Goal: Information Seeking & Learning: Learn about a topic

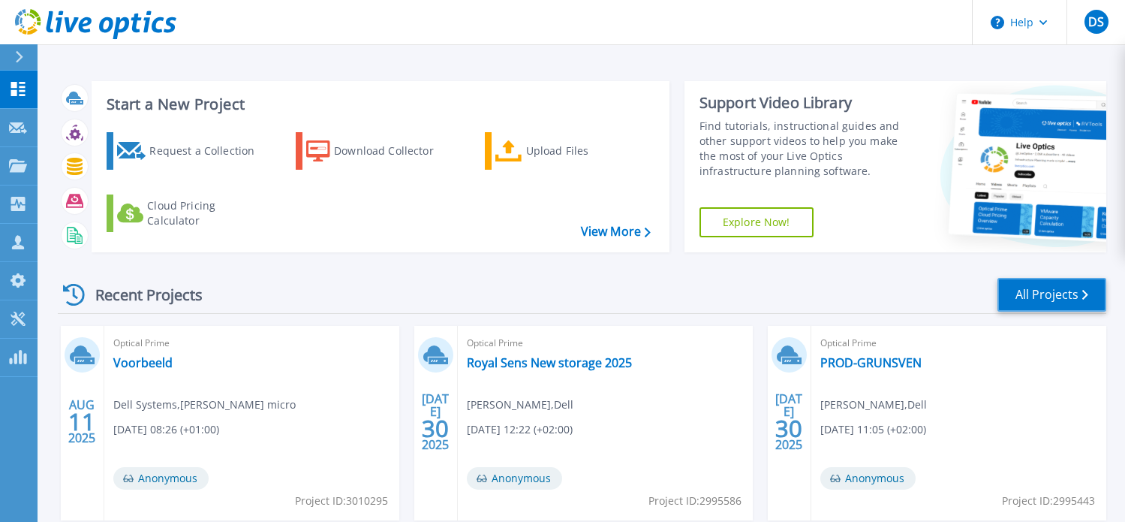
click at [1028, 293] on link "All Projects" at bounding box center [1052, 295] width 109 height 34
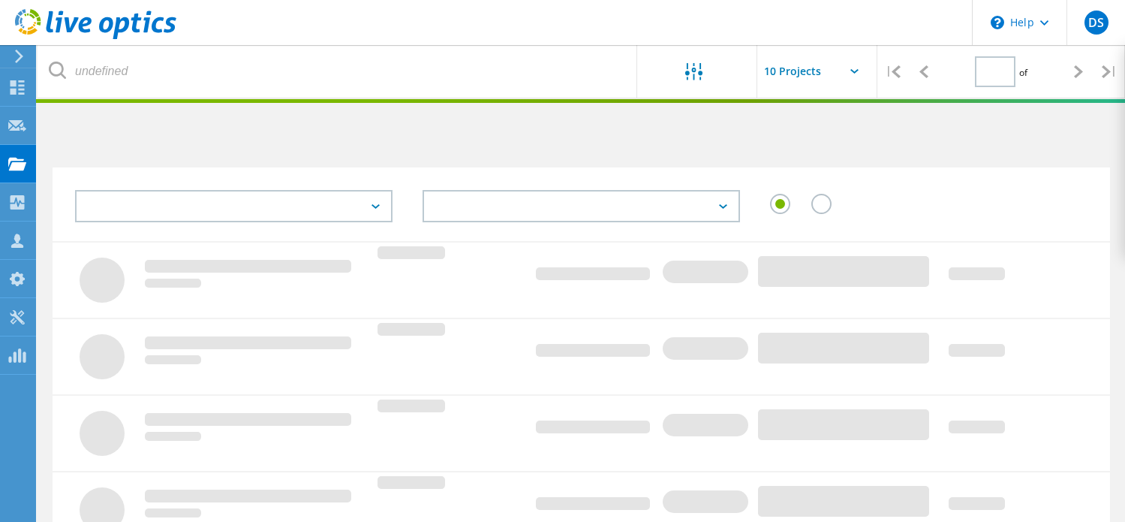
type input "4"
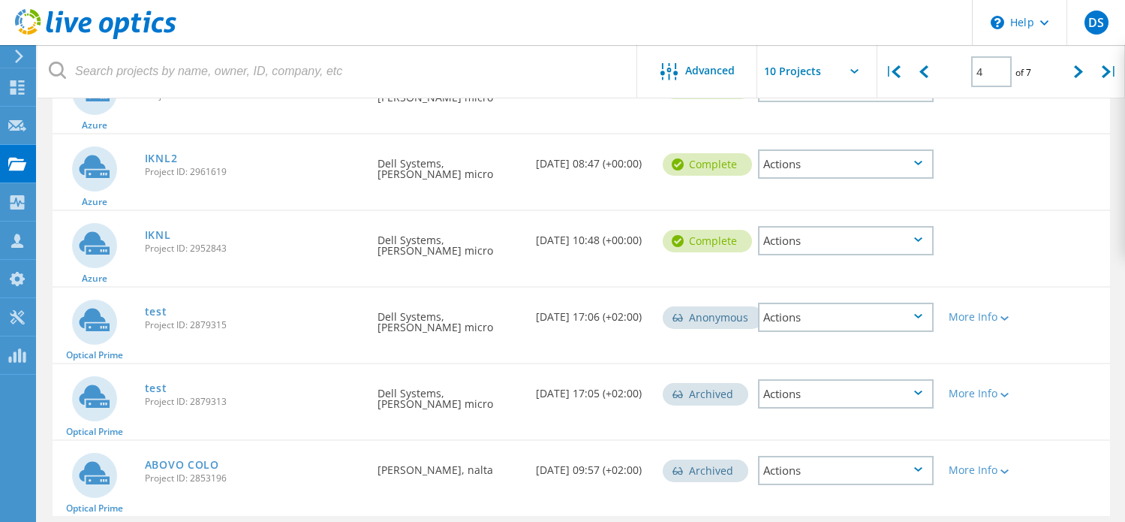
scroll to position [579, 0]
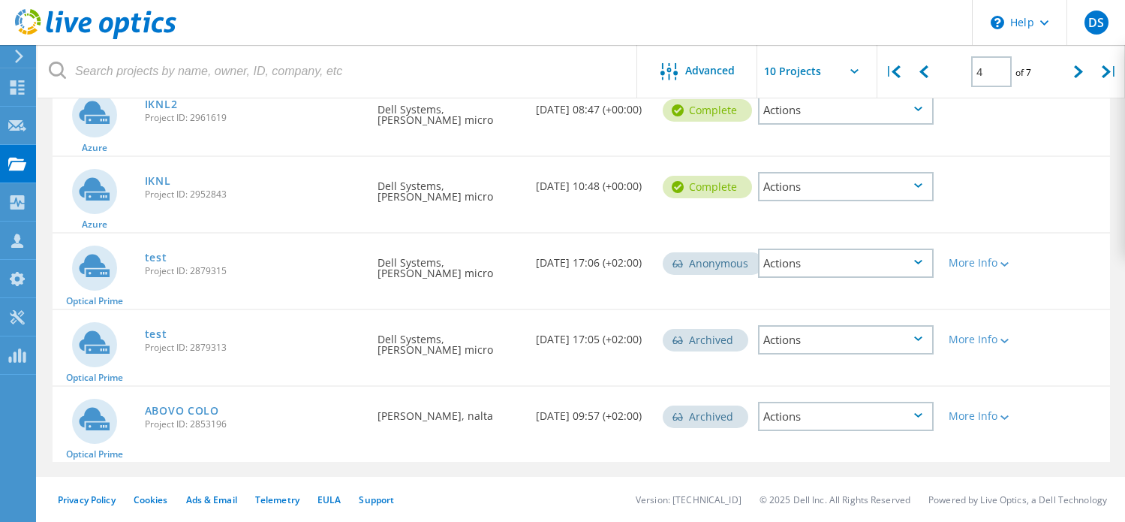
click at [778, 74] on input "text" at bounding box center [832, 71] width 150 height 53
click at [799, 186] on div "Show 40 Projects" at bounding box center [832, 185] width 149 height 25
type input "Show 40 Projects"
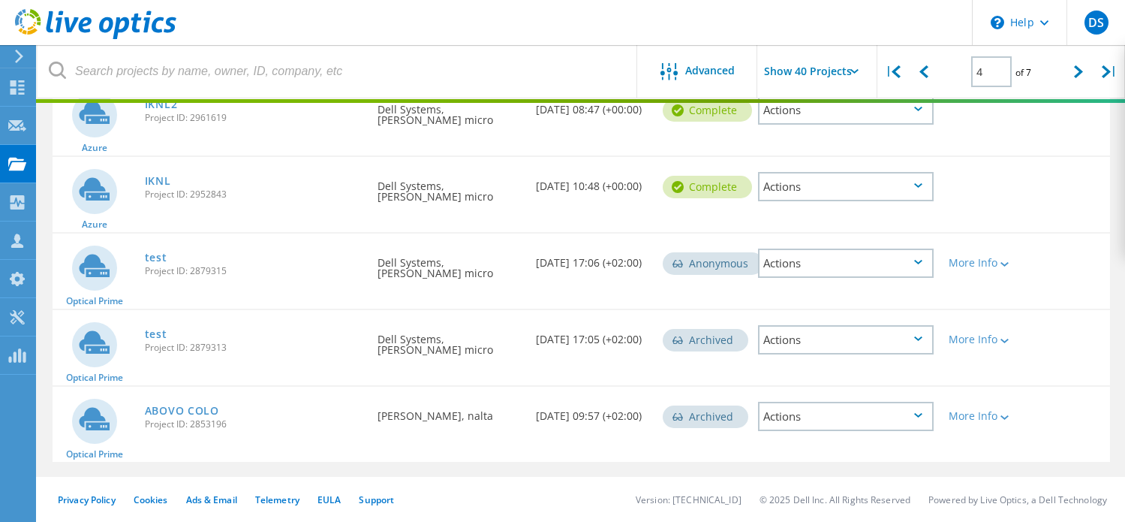
type input "1"
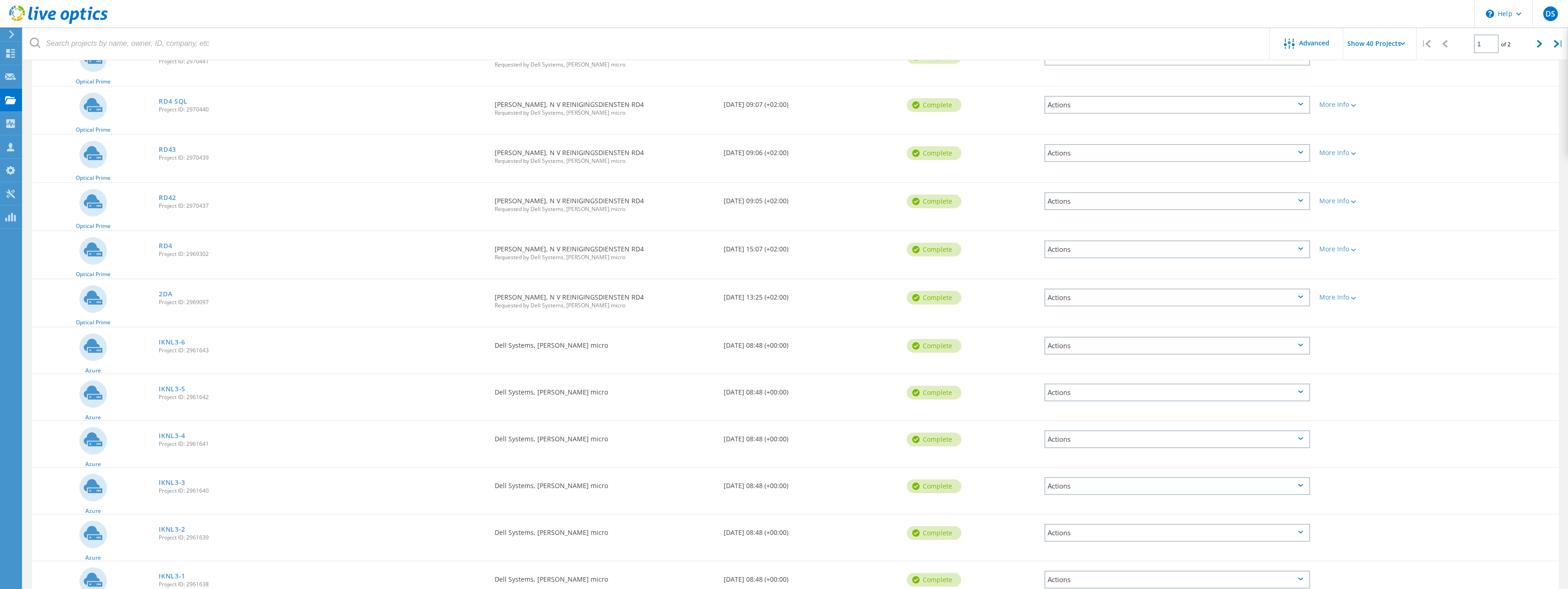
scroll to position [540, 0]
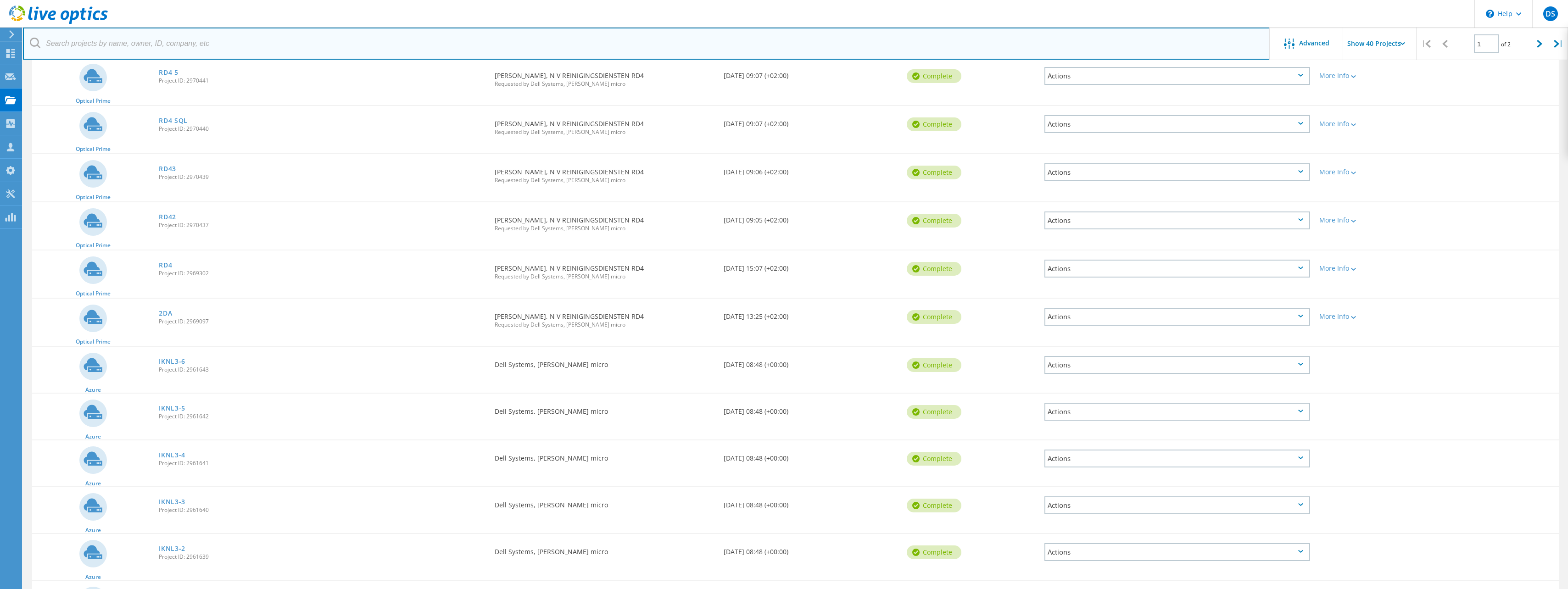
click at [108, 39] on input "text" at bounding box center [647, 43] width 1247 height 32
type input "rd4"
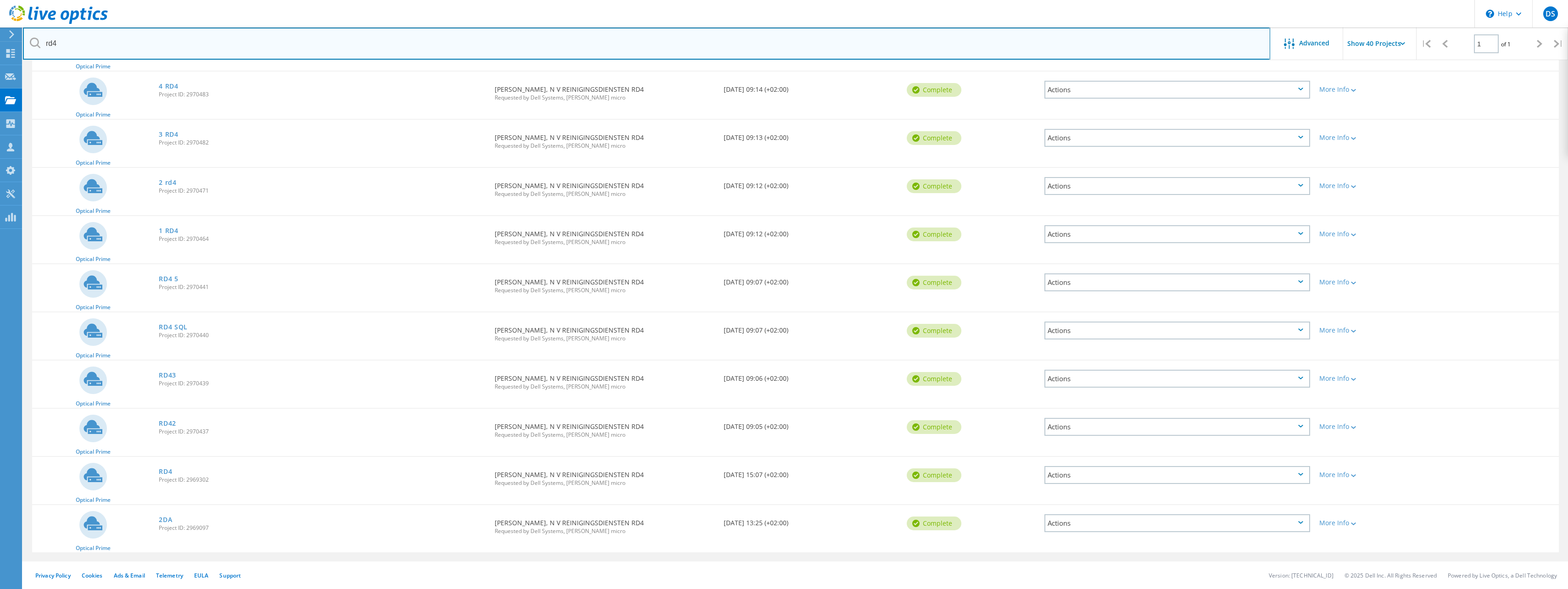
scroll to position [146, 0]
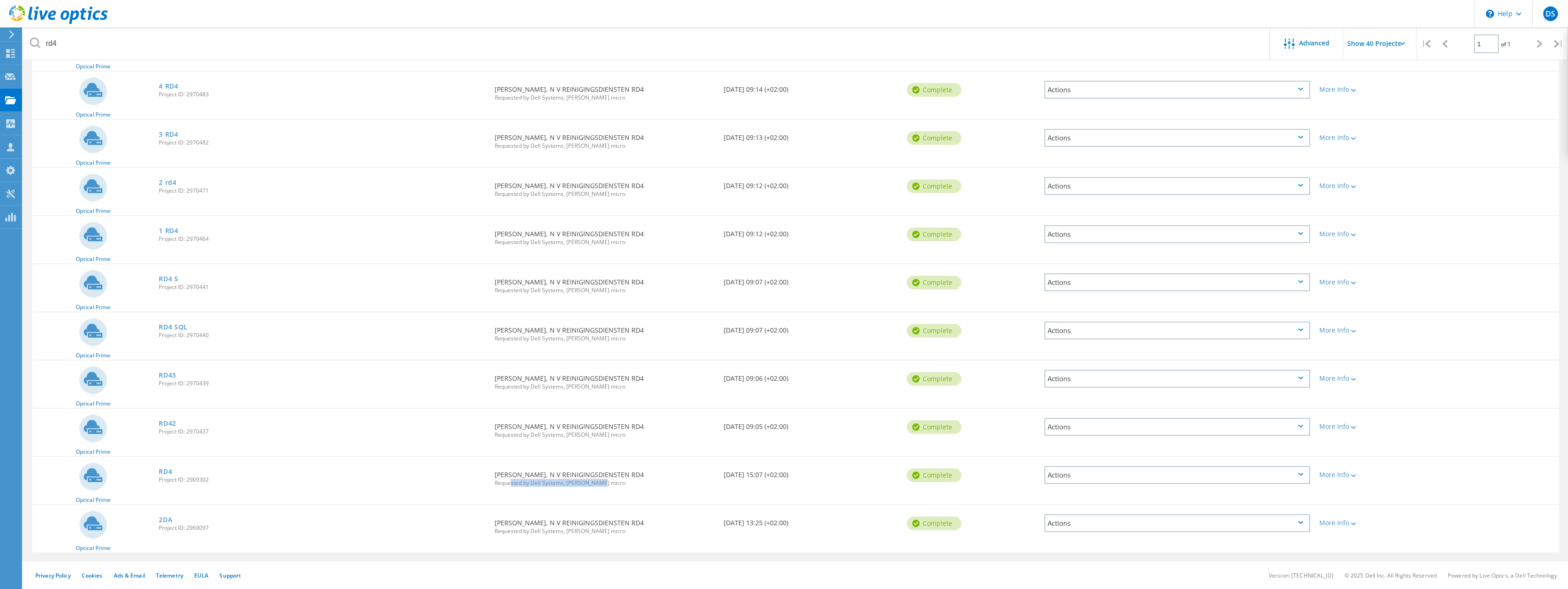
drag, startPoint x: 510, startPoint y: 483, endPoint x: 608, endPoint y: 481, distance: 98.0
click at [608, 318] on span "Requested by Dell Systems, ingram micro" at bounding box center [605, 483] width 220 height 5
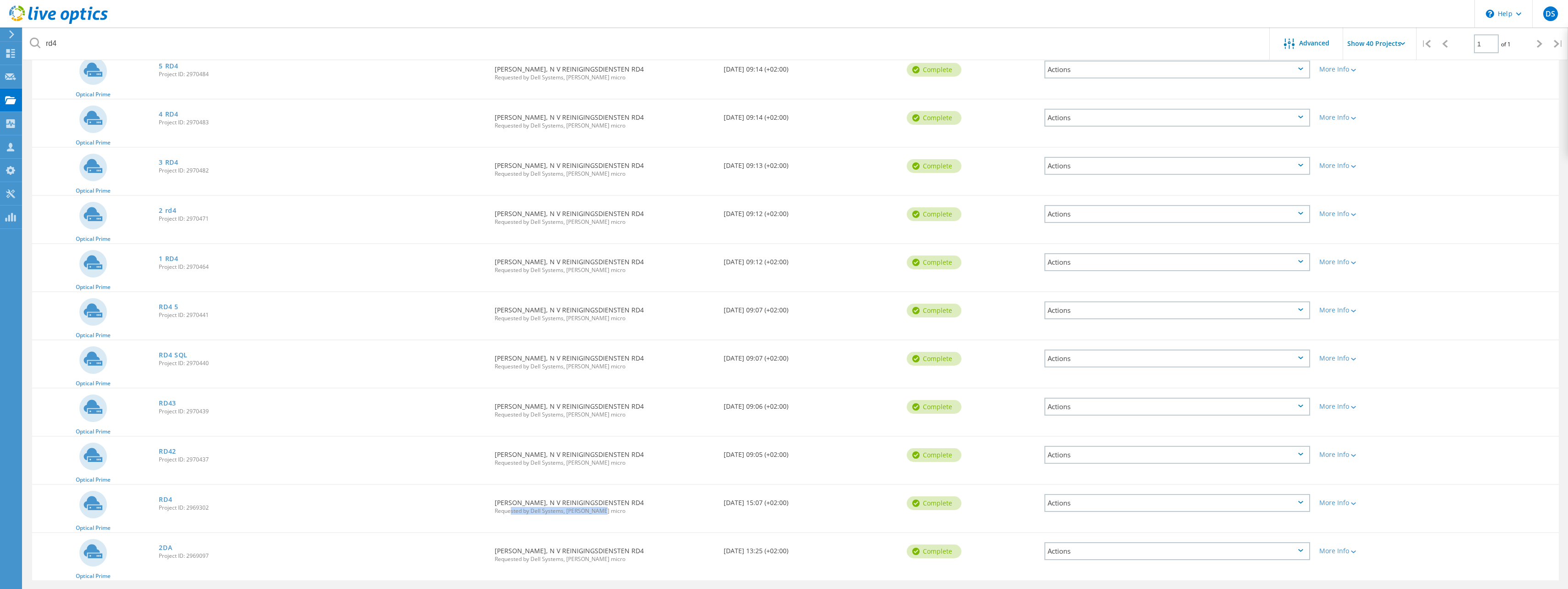
scroll to position [100, 0]
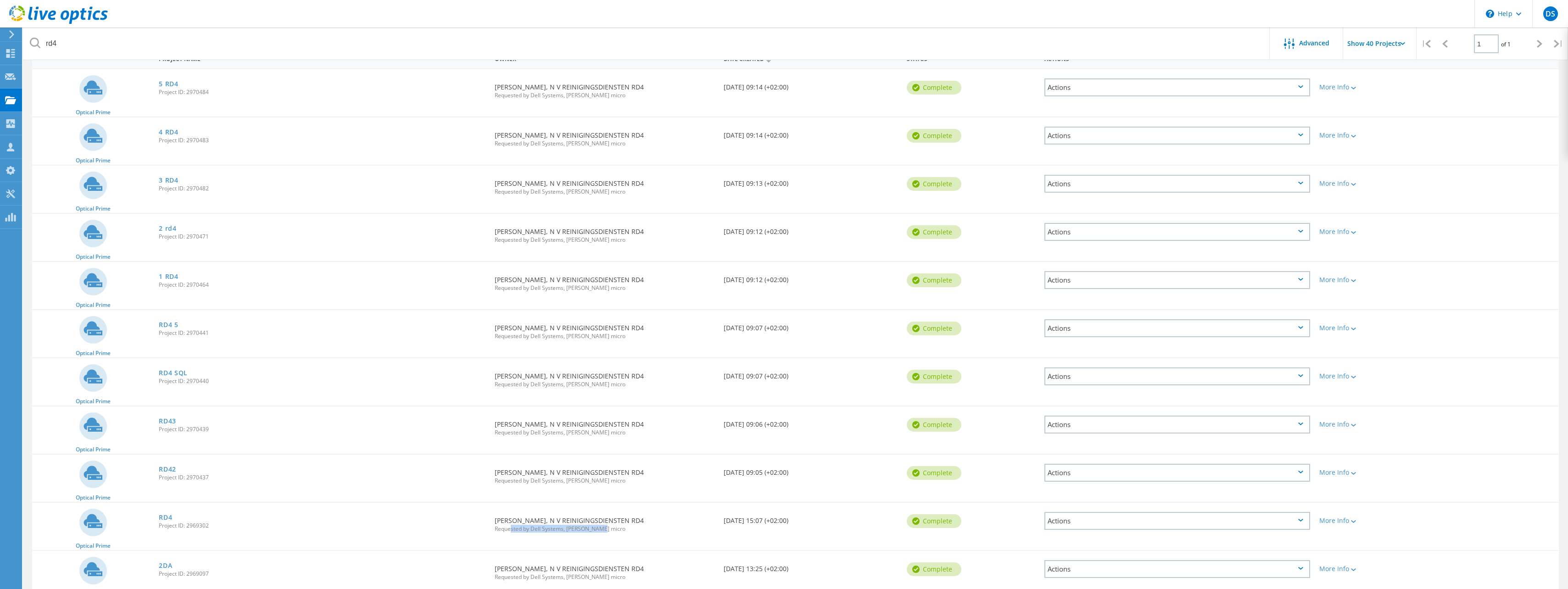
drag, startPoint x: 636, startPoint y: 568, endPoint x: 556, endPoint y: 570, distance: 80.0
click at [556, 318] on div "Requested By Ralph Sprenger, N V REINIGINGSDIENSTEN RD4 Requested by Dell Syste…" at bounding box center [605, 569] width 229 height 38
drag, startPoint x: 556, startPoint y: 570, endPoint x: 573, endPoint y: 571, distance: 17.0
copy div "REINIGINGSDIENSTEN RD4"
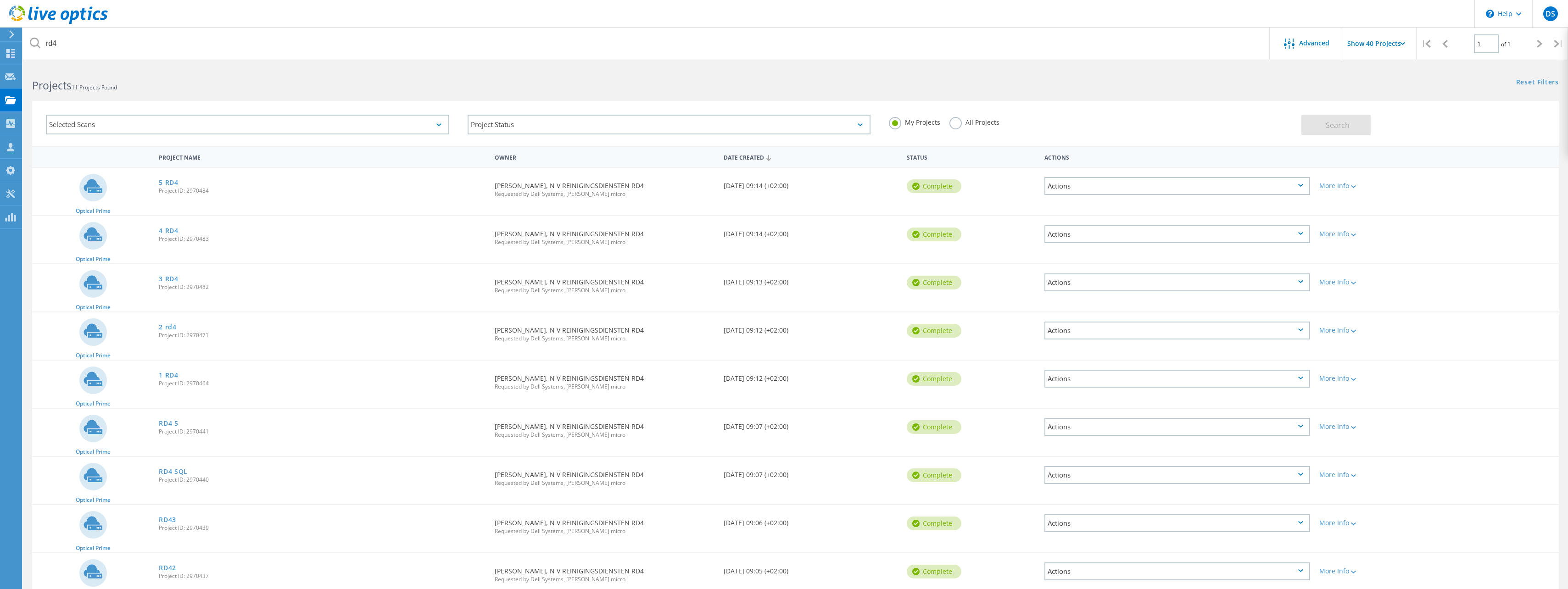
scroll to position [0, 0]
click at [7, 58] on div at bounding box center [10, 54] width 11 height 10
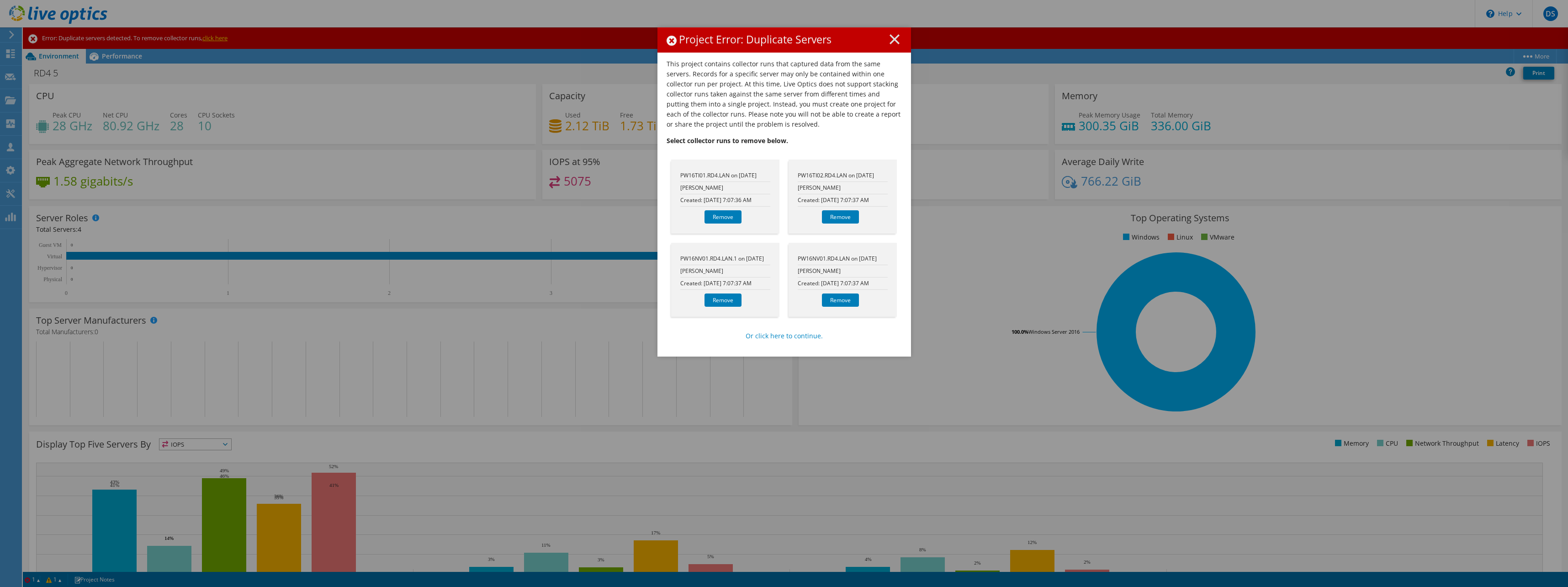
click at [891, 41] on icon at bounding box center [894, 39] width 10 height 10
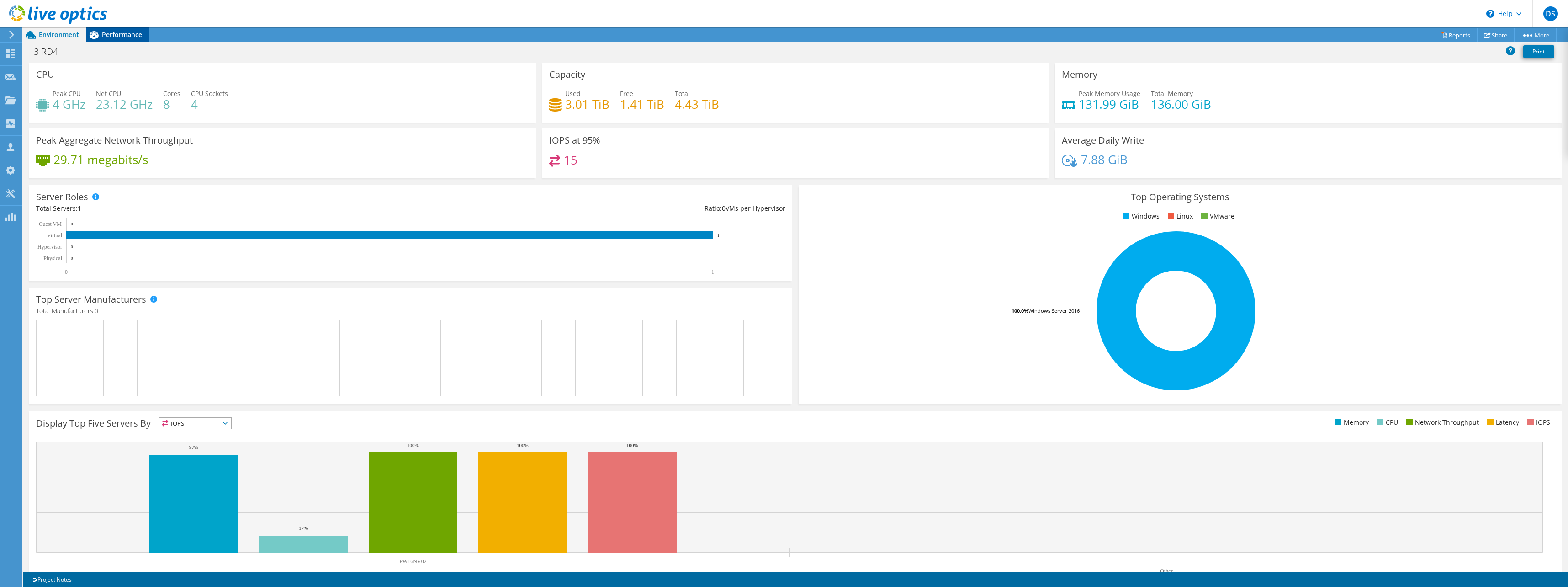
click at [114, 35] on span "Performance" at bounding box center [122, 35] width 40 height 9
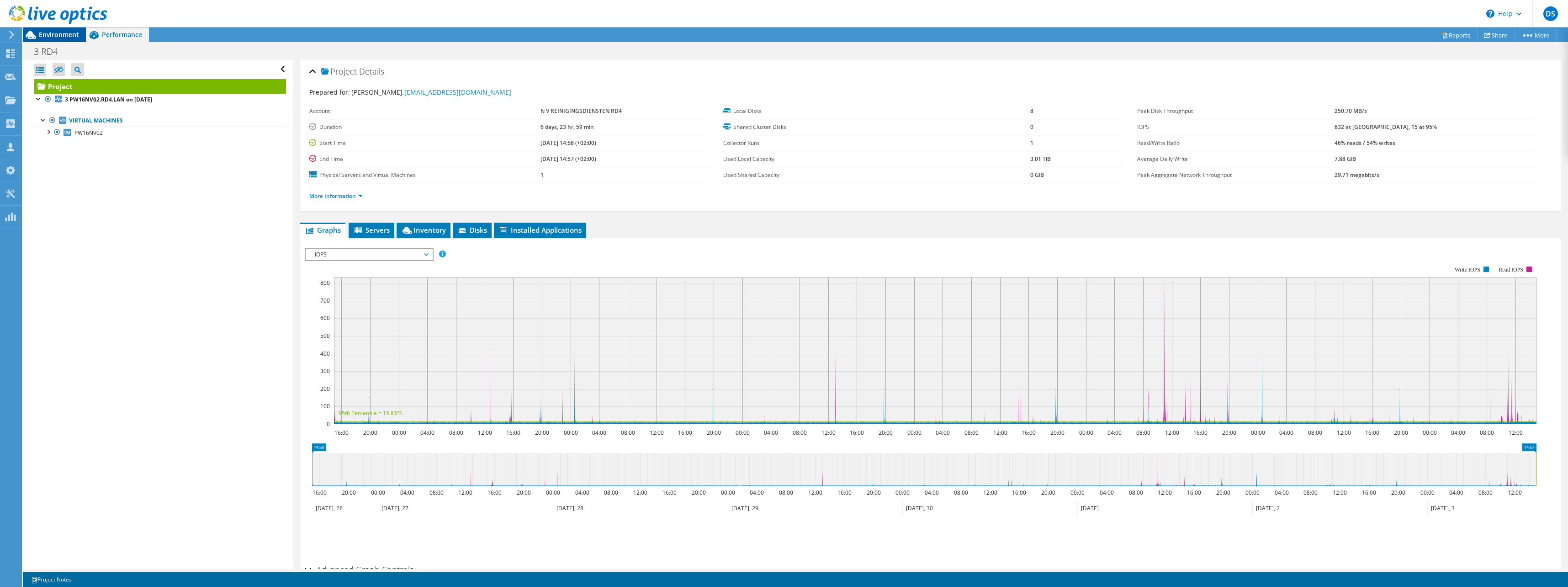
click at [60, 38] on span "Environment" at bounding box center [59, 35] width 40 height 9
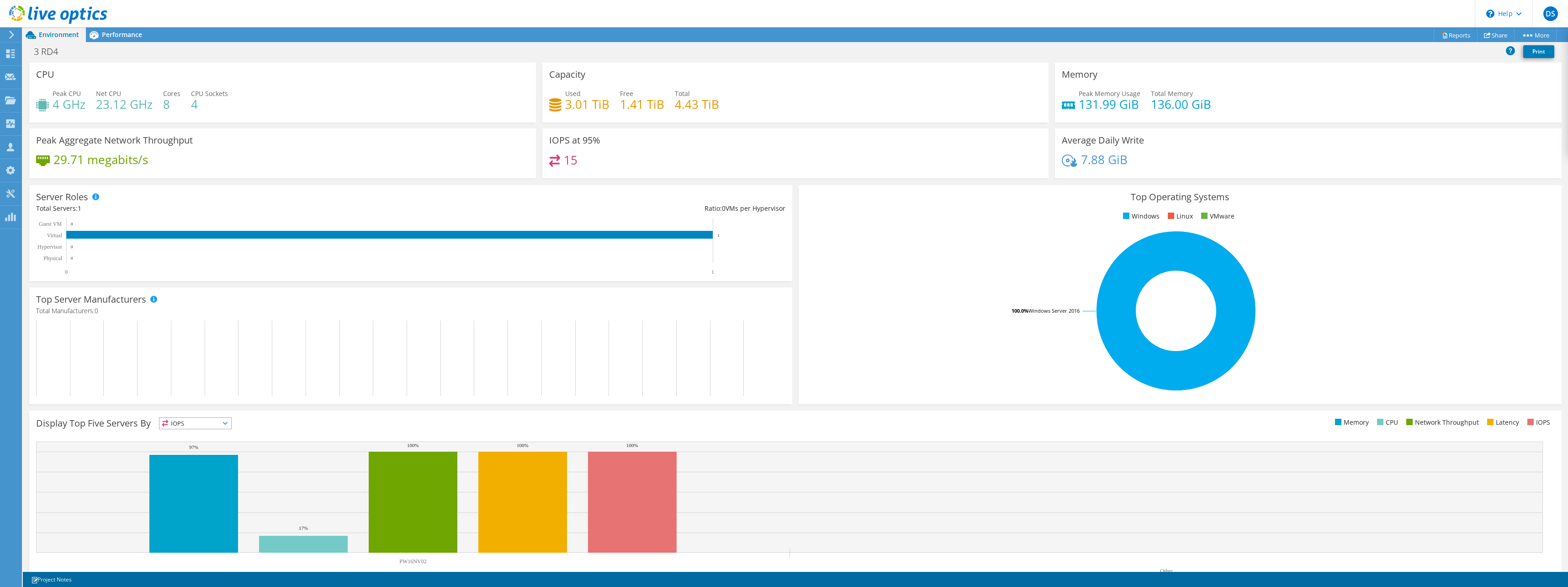
scroll to position [54, 0]
click at [128, 38] on span "Performance" at bounding box center [122, 35] width 40 height 9
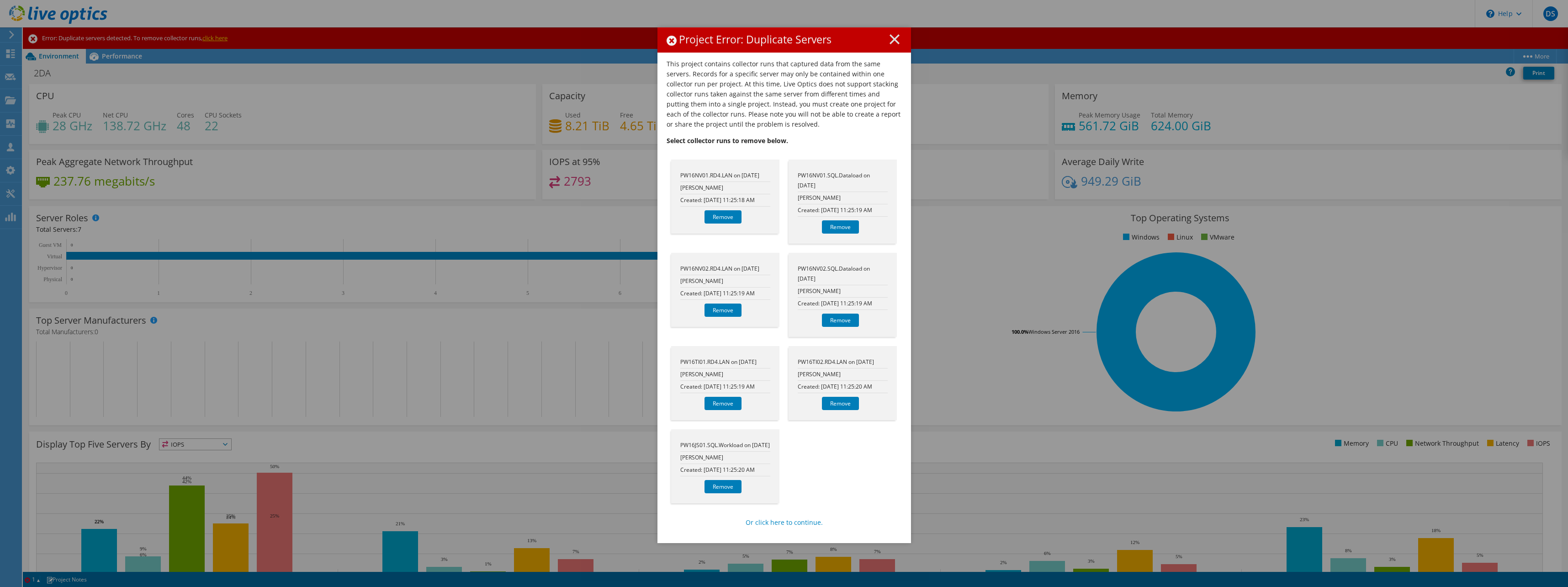
click at [889, 39] on icon at bounding box center [894, 39] width 10 height 10
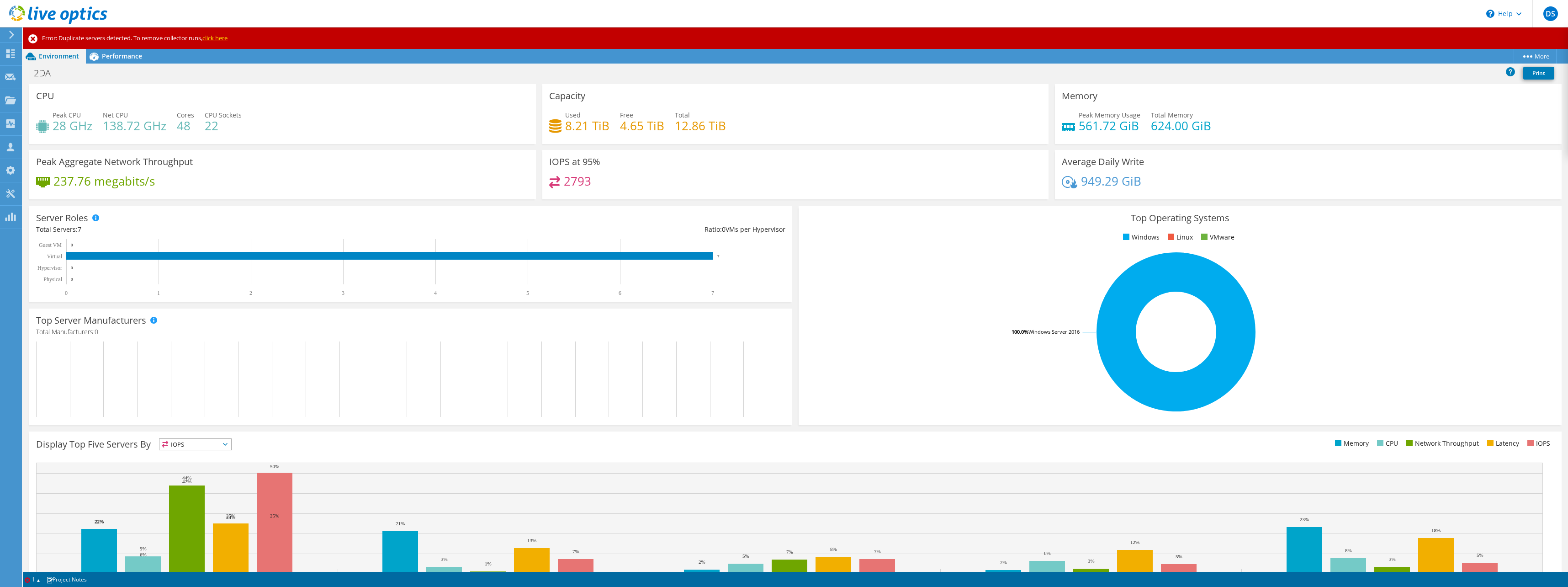
scroll to position [46, 0]
click at [787, 283] on div "Server Roles Physical Servers represent bare metal servers that were targets of…" at bounding box center [410, 255] width 763 height 96
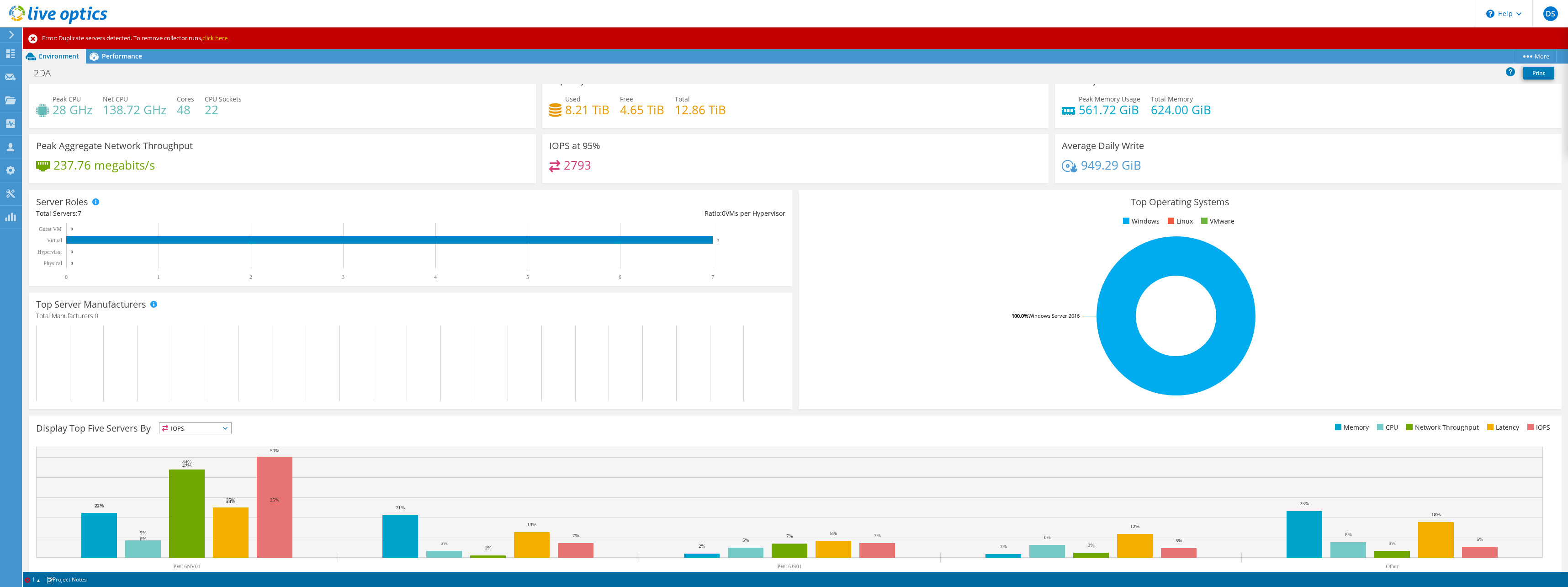
scroll to position [0, 0]
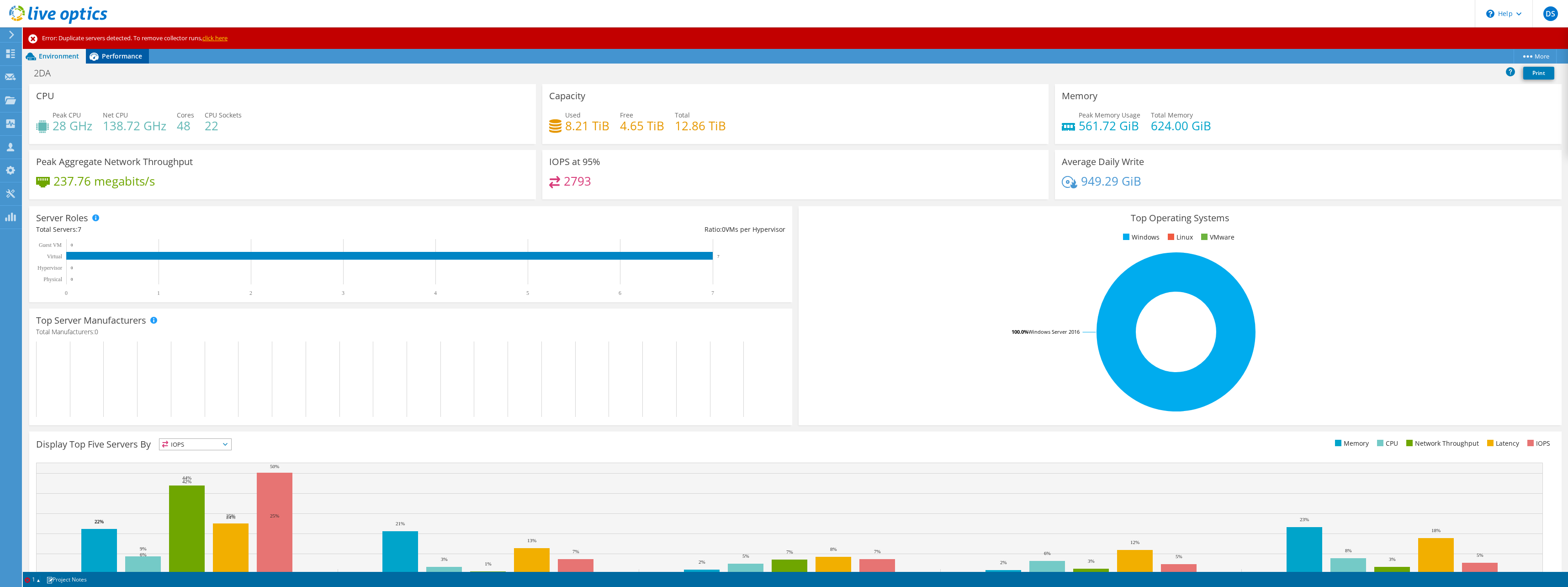
click at [144, 60] on div "Performance" at bounding box center [117, 56] width 63 height 15
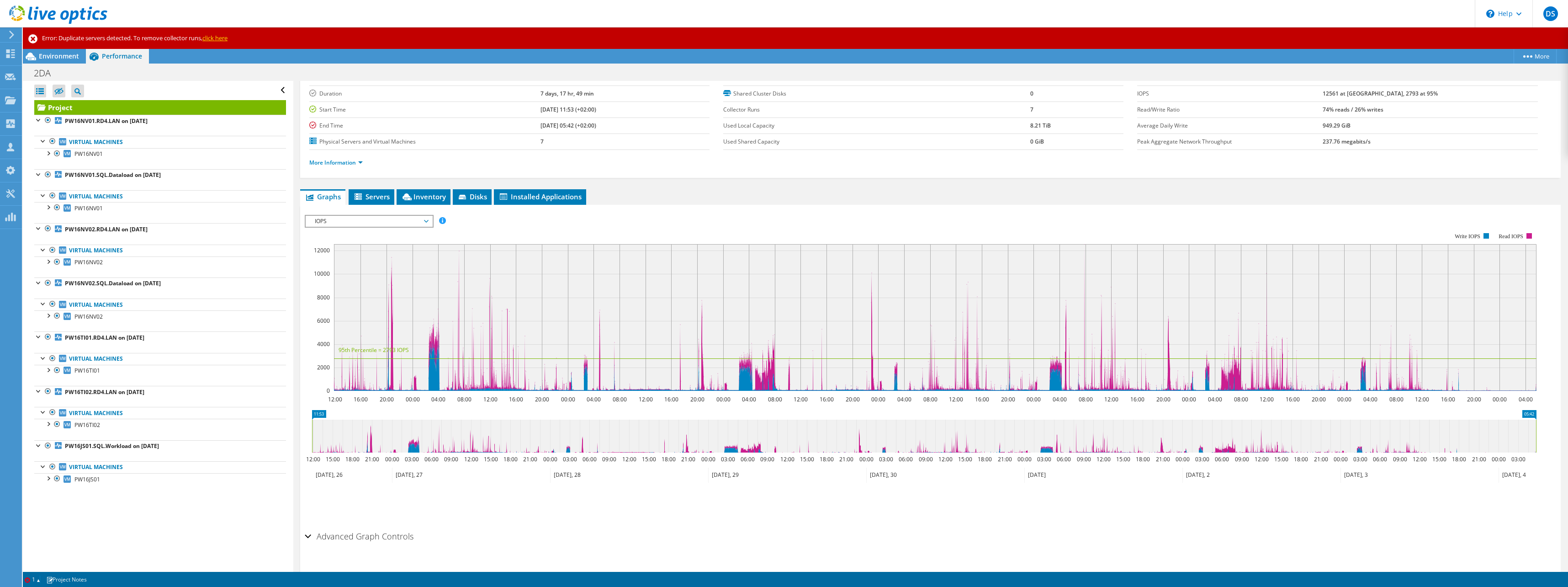
click at [127, 55] on span "Performance" at bounding box center [122, 56] width 40 height 9
click at [77, 147] on link "Virtual Machines" at bounding box center [160, 142] width 252 height 12
click at [75, 147] on link "Virtual Machines" at bounding box center [160, 142] width 252 height 12
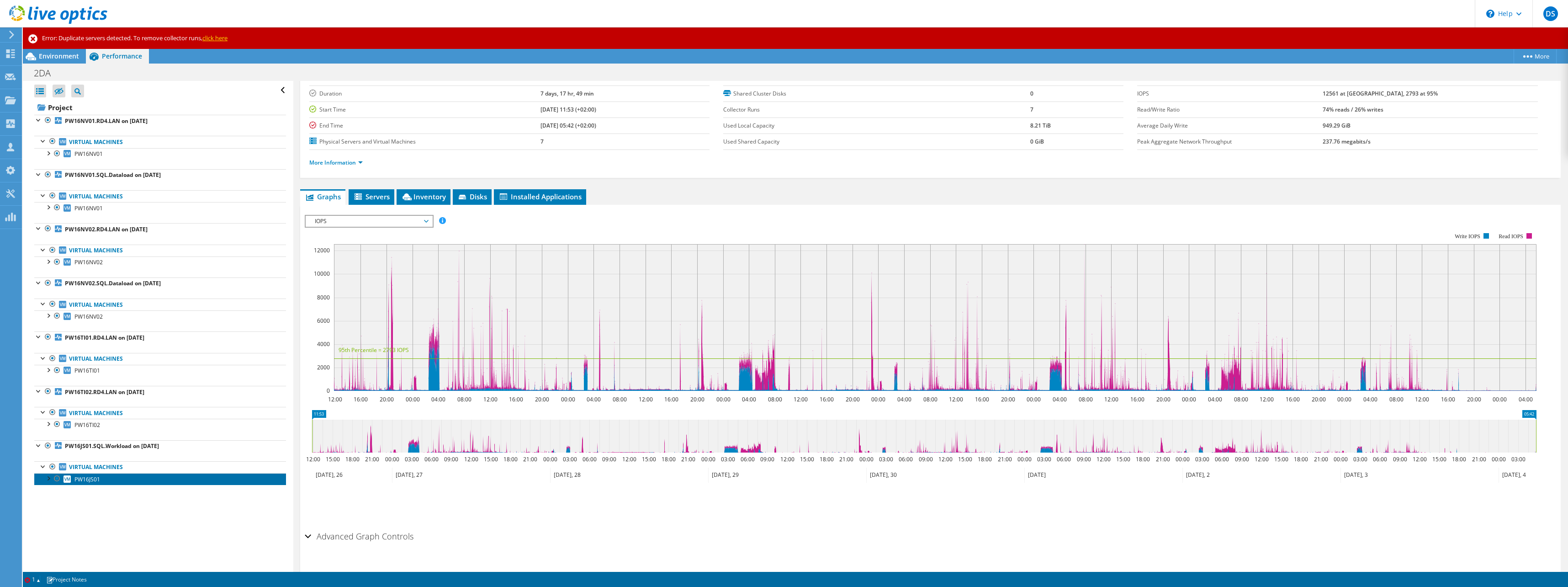
click at [86, 479] on span "PW16JS01" at bounding box center [87, 479] width 26 height 8
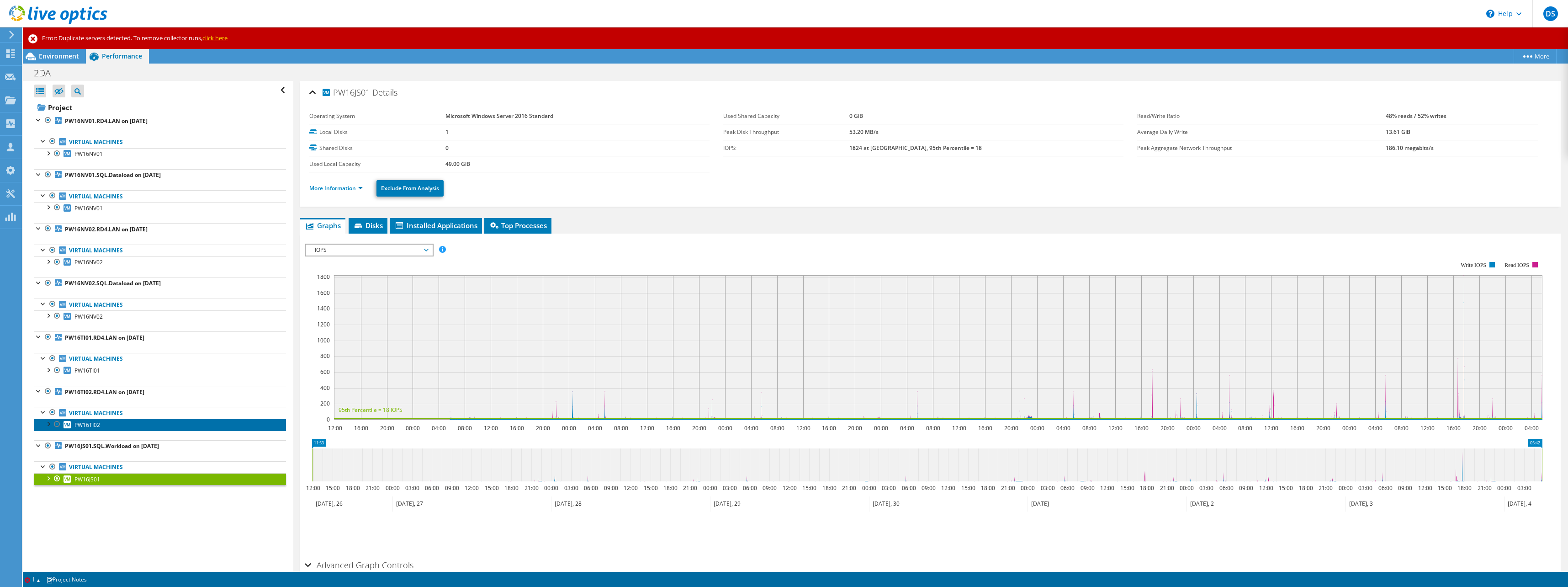
click at [85, 426] on span "PW16TI02" at bounding box center [87, 424] width 26 height 8
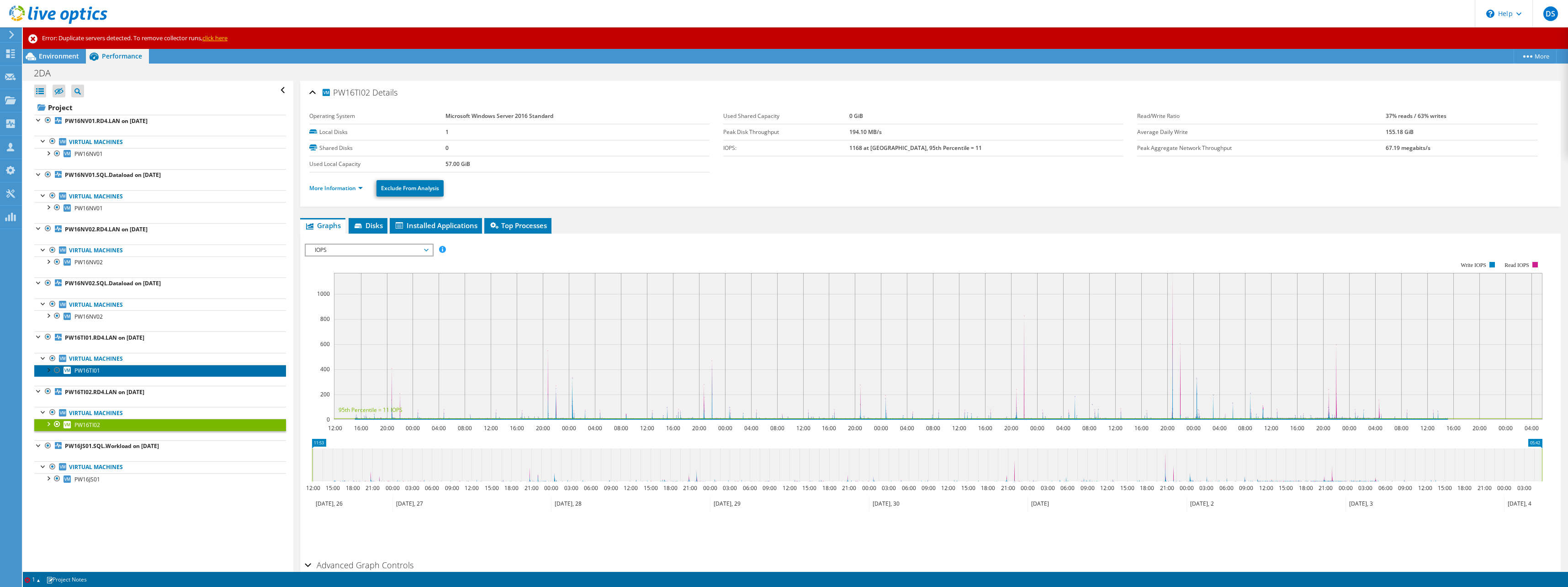
click at [85, 368] on span "PW16TI01" at bounding box center [87, 370] width 26 height 8
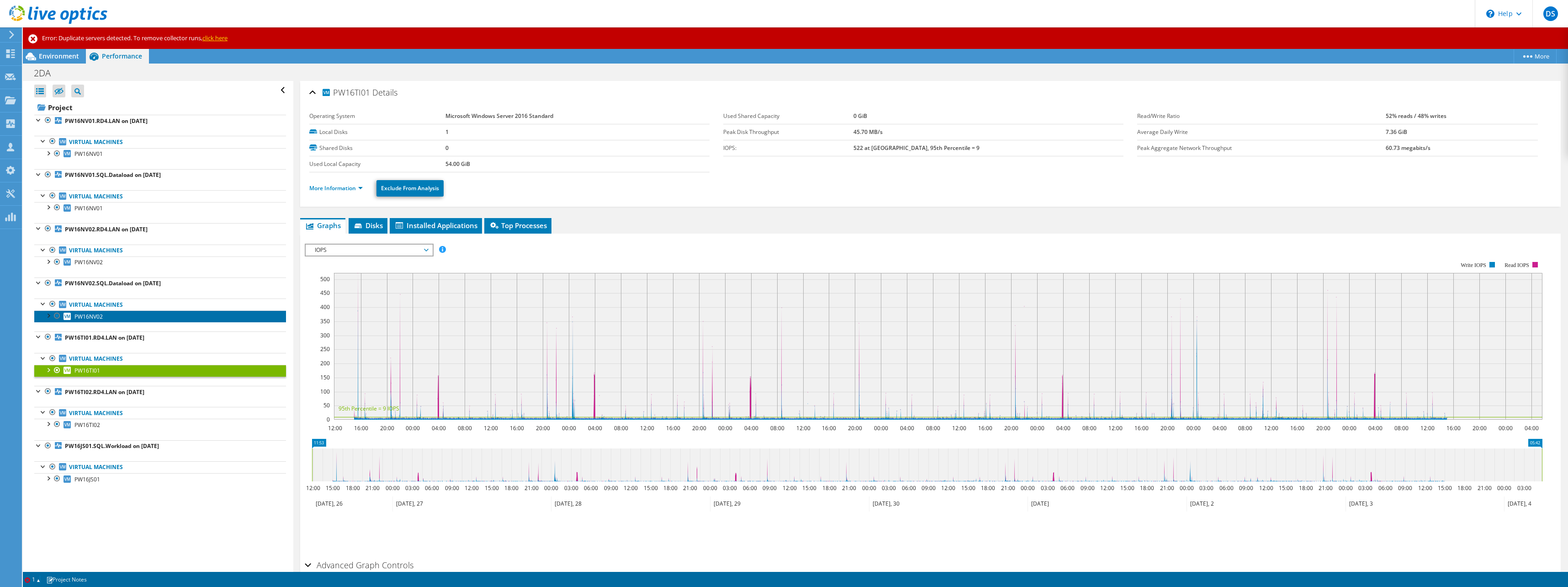
click at [79, 315] on span "PW16NV02" at bounding box center [88, 316] width 29 height 8
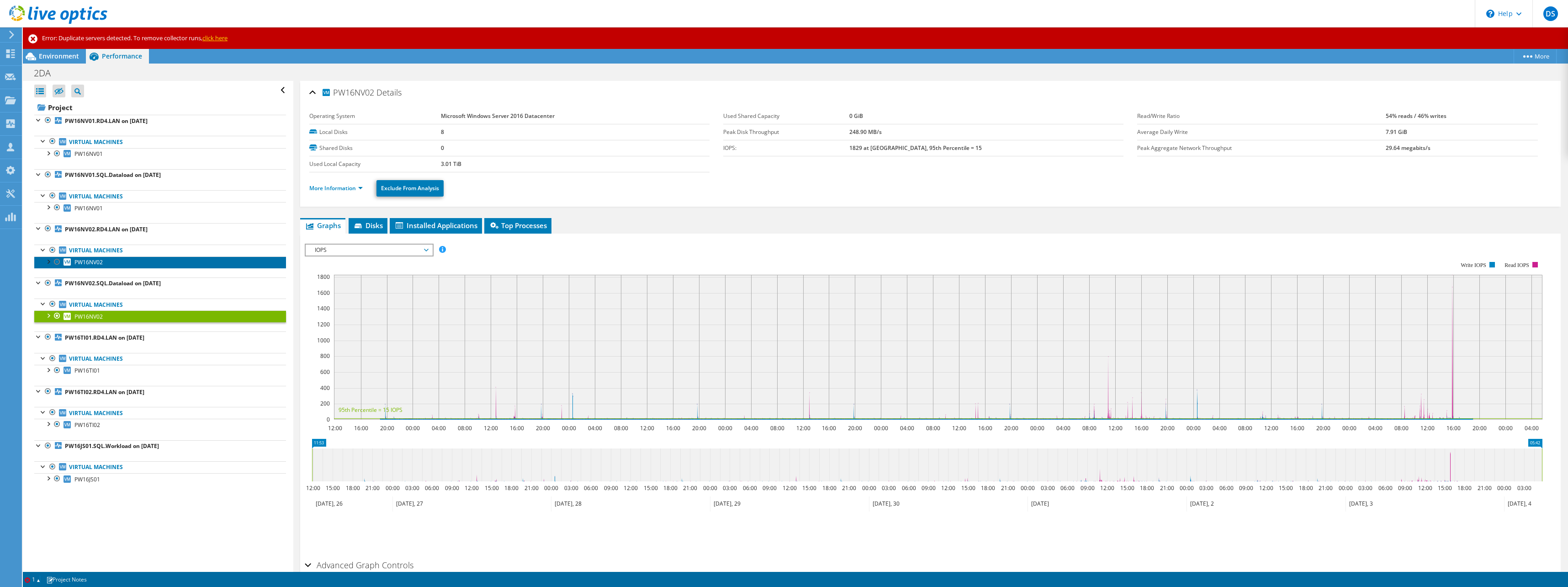
click at [76, 267] on link "PW16NV02" at bounding box center [160, 262] width 252 height 12
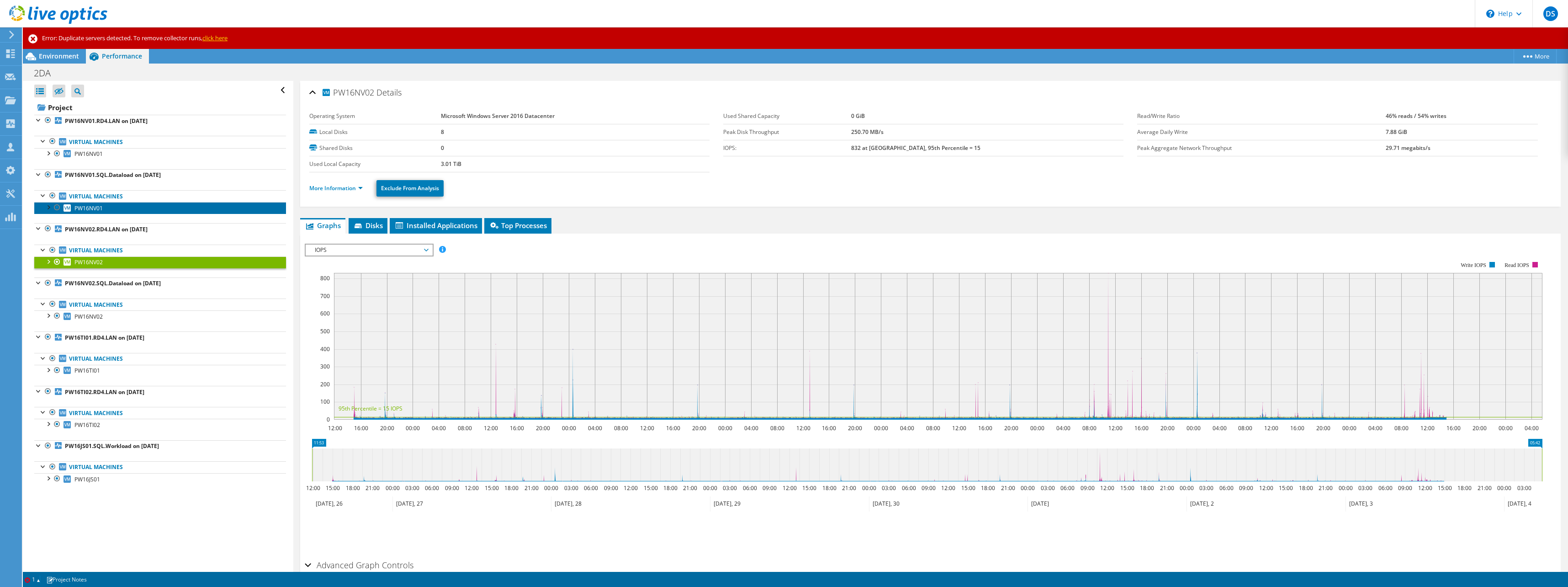
click at [80, 205] on span "PW16NV01" at bounding box center [88, 208] width 29 height 8
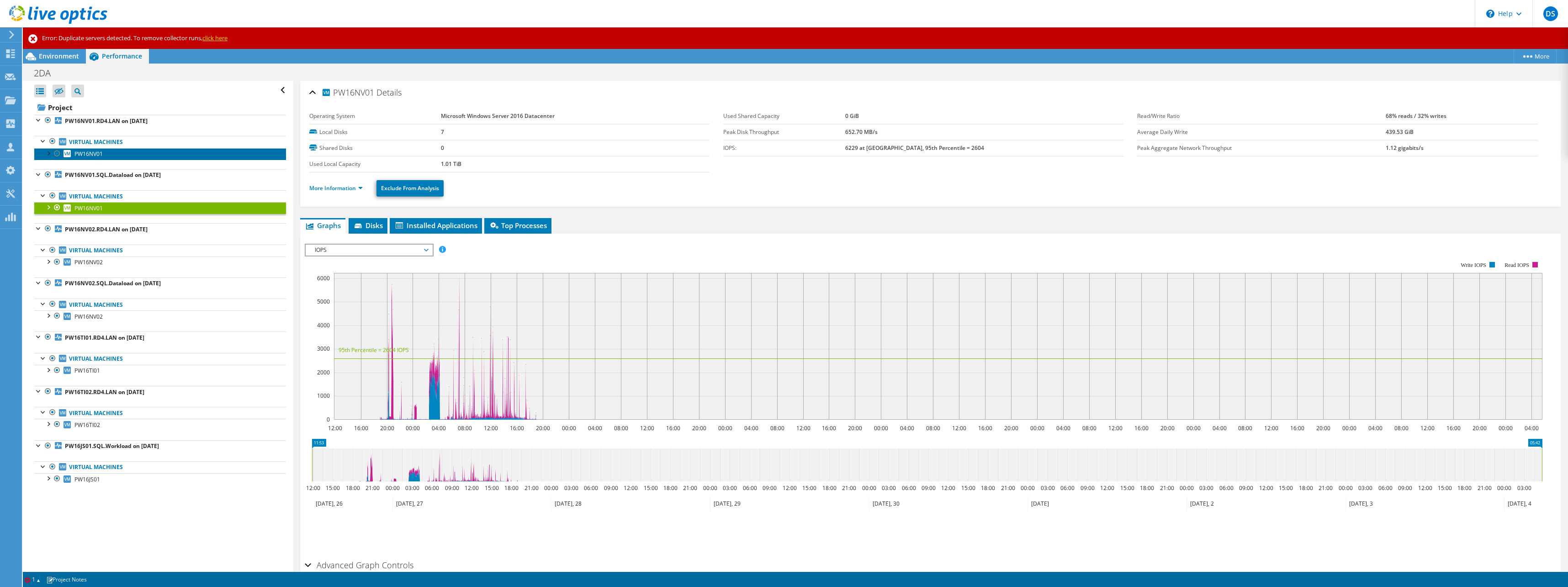
click at [81, 150] on span "PW16NV01" at bounding box center [88, 153] width 29 height 8
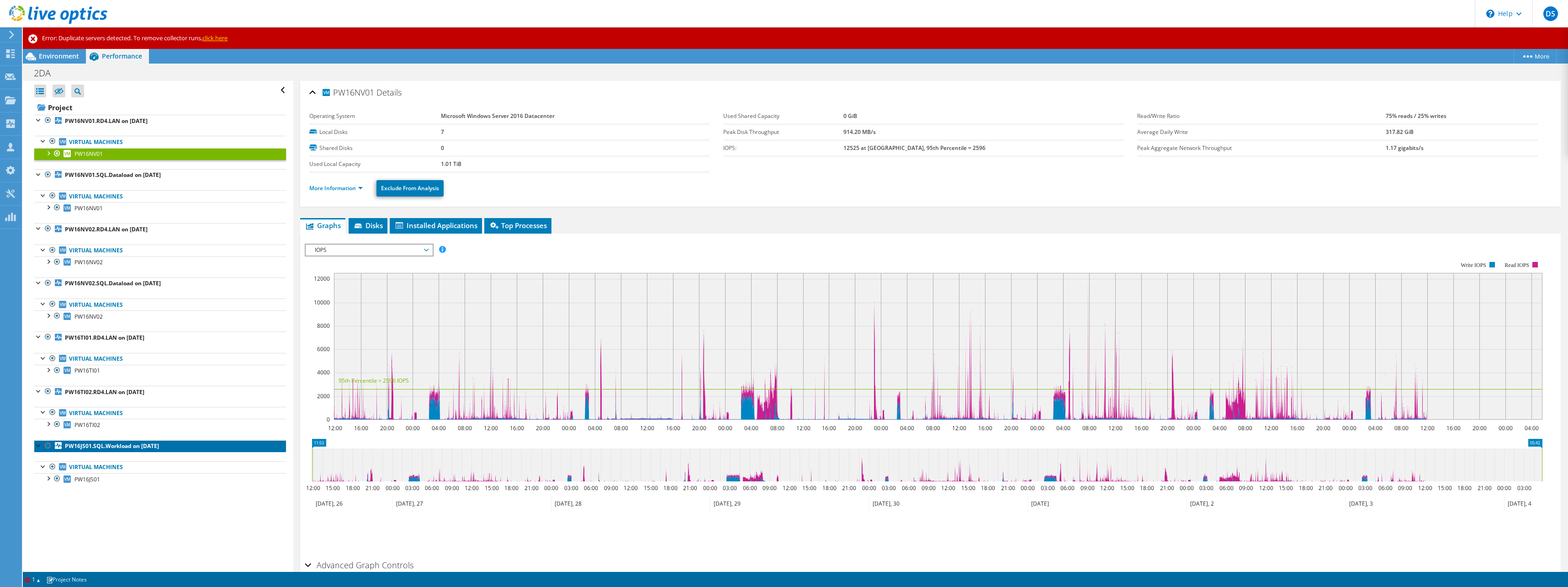
click at [92, 445] on b "PW16JS01.SQL.Workload on 7/9/2025" at bounding box center [112, 446] width 94 height 8
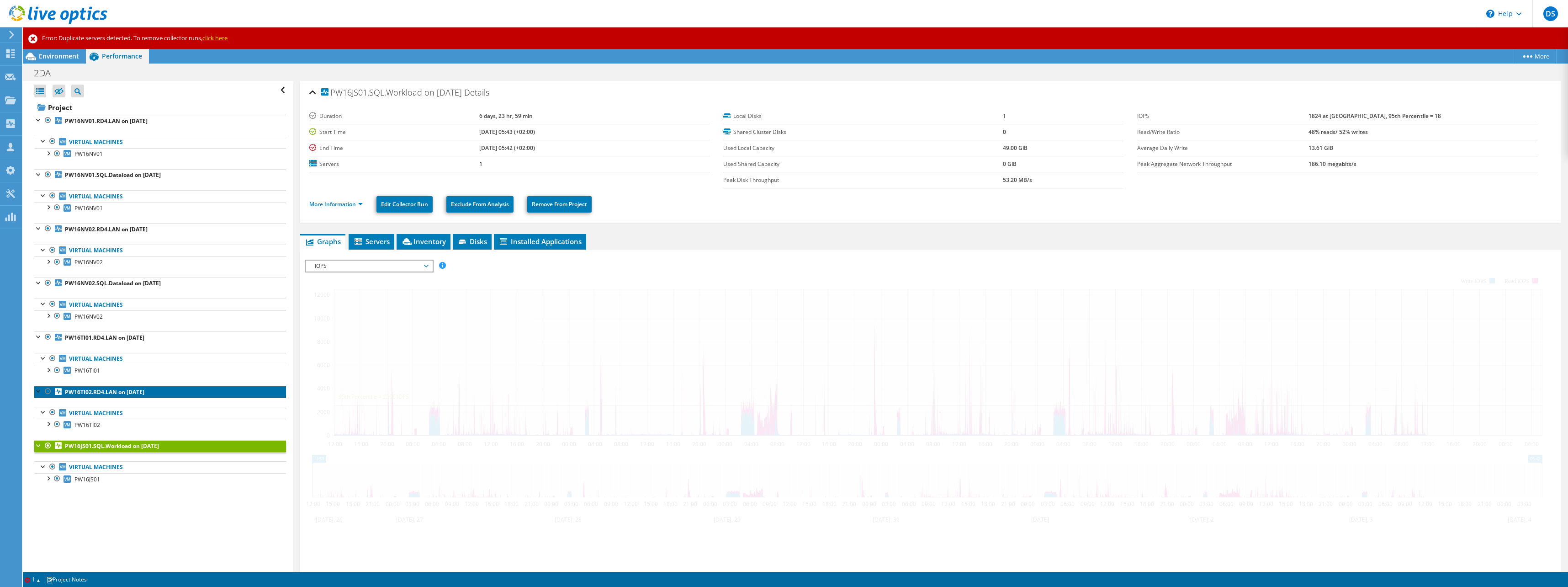
click at [78, 393] on b "PW16TI02.RD4.LAN on 7/9/2025" at bounding box center [105, 392] width 80 height 8
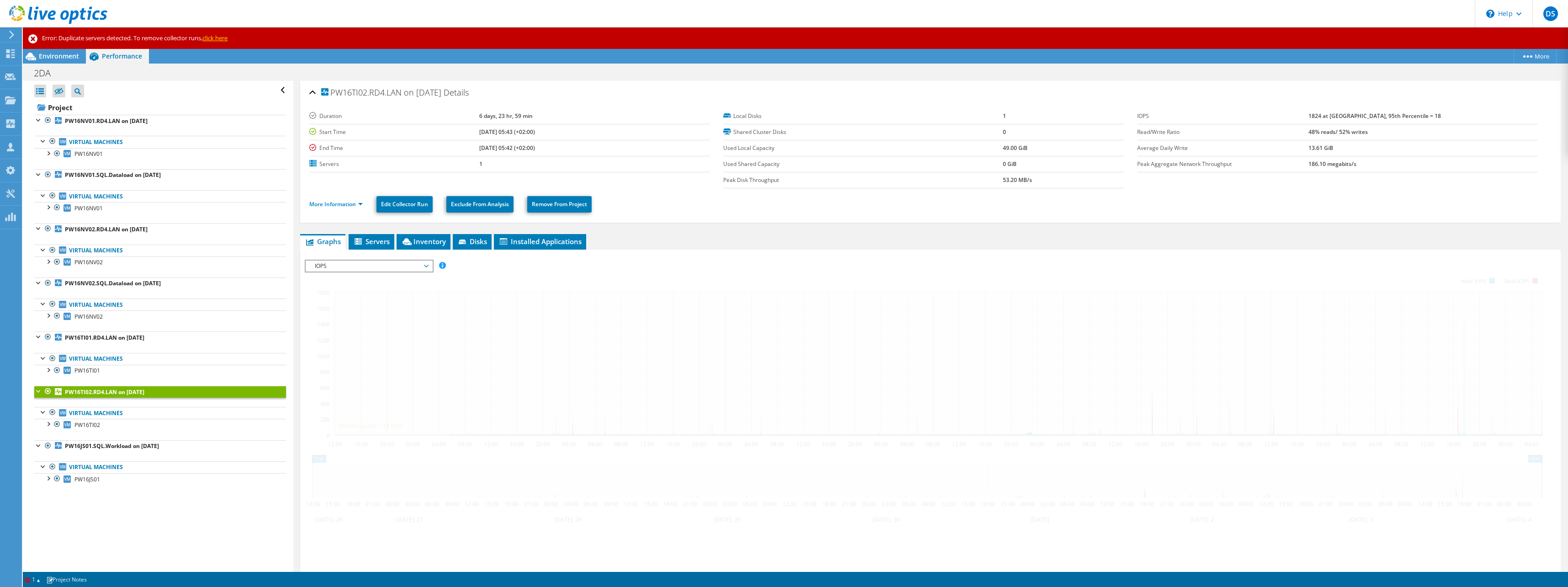
click at [77, 393] on b "PW16TI02.RD4.LAN on 7/9/2025" at bounding box center [105, 392] width 80 height 8
click at [77, 392] on b "PW16TI02.RD4.LAN on 7/9/2025" at bounding box center [105, 392] width 80 height 8
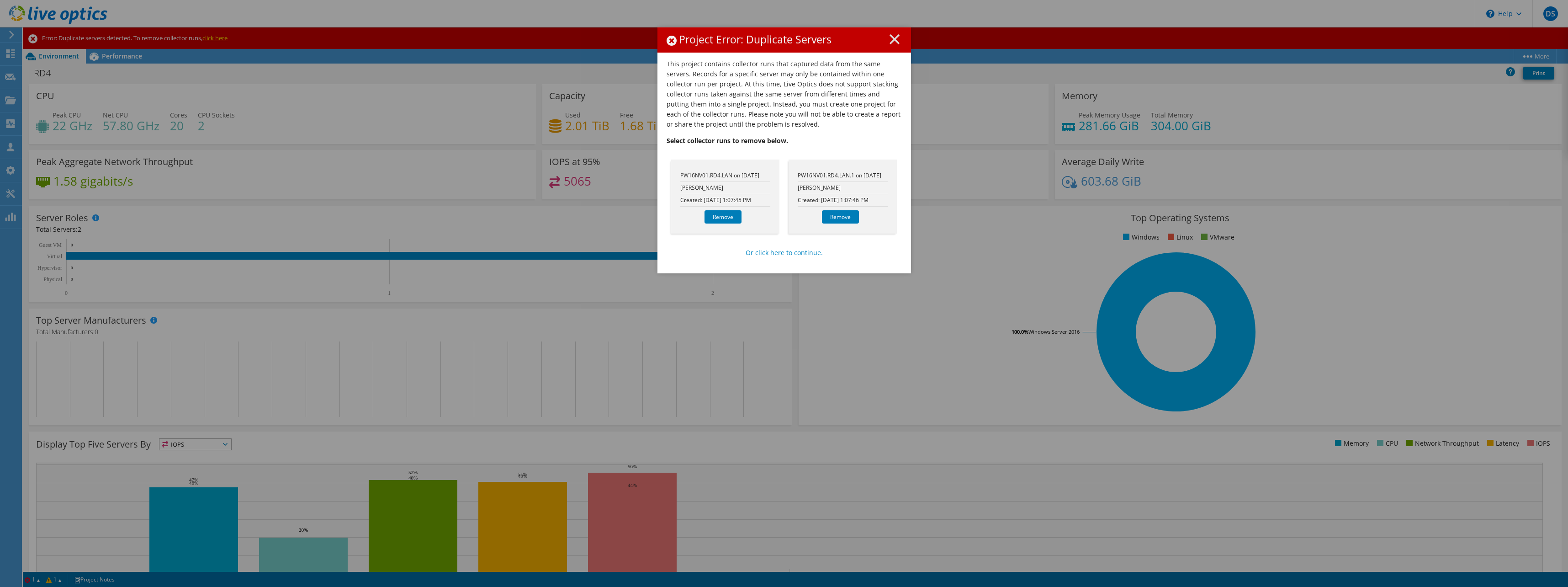
click at [891, 41] on icon at bounding box center [894, 39] width 10 height 10
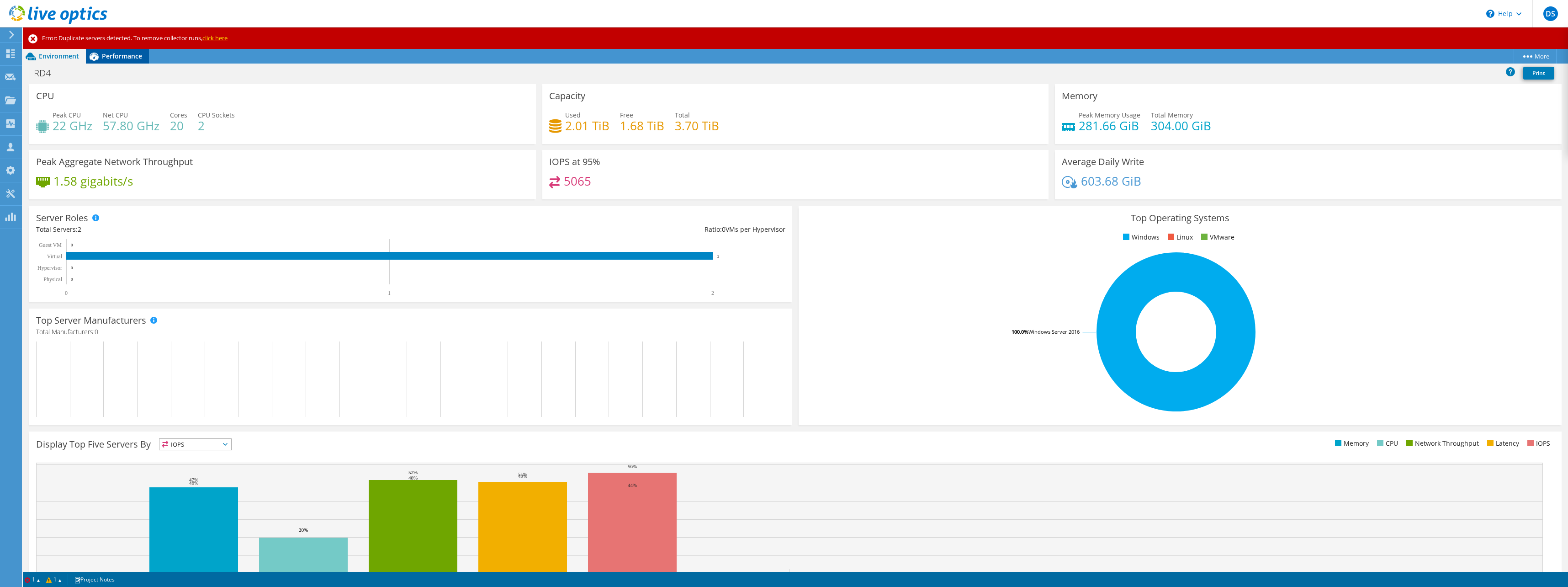
click at [106, 63] on div "Error: Duplicate servers detected. To remove collector runs, click here Project…" at bounding box center [796, 307] width 1545 height 560
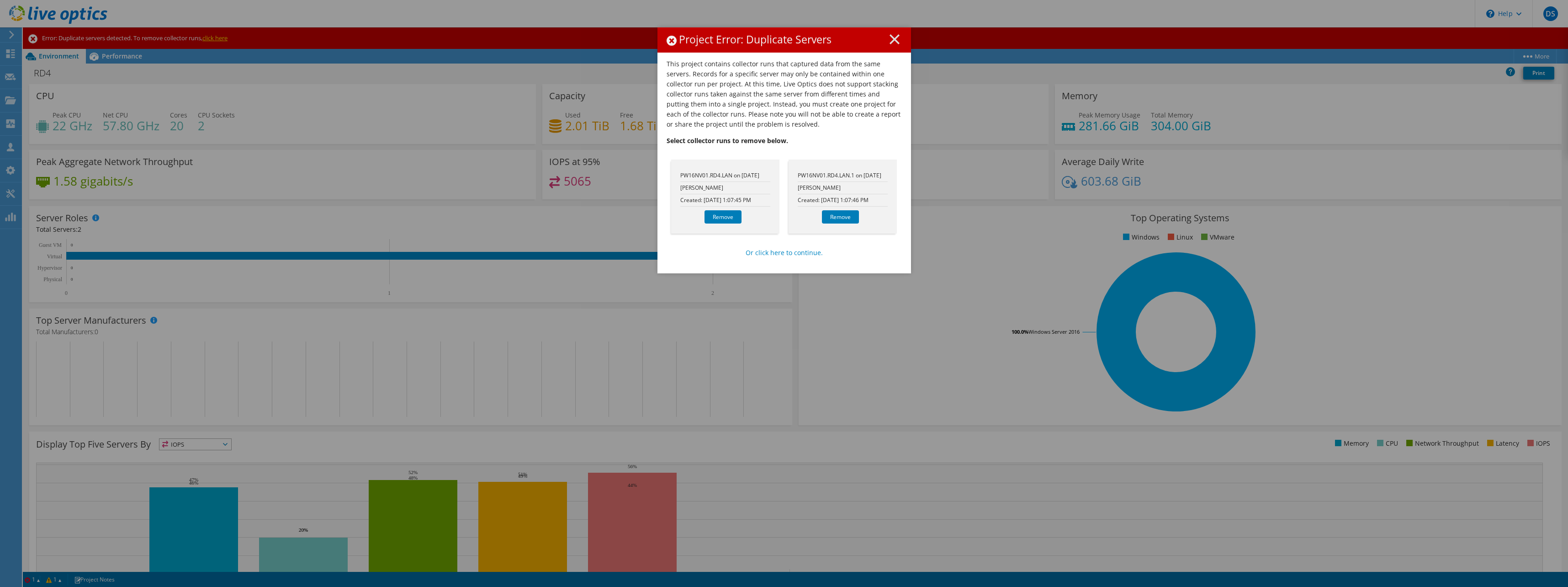
click at [891, 40] on line at bounding box center [894, 39] width 9 height 9
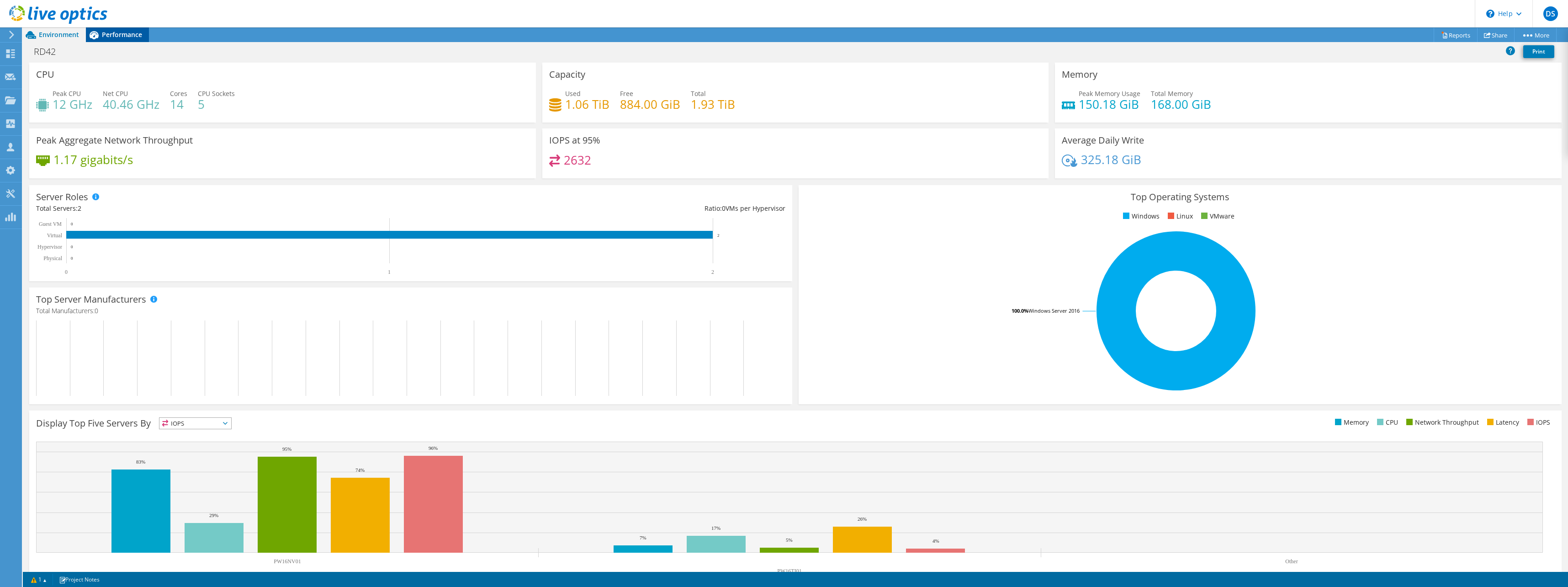
click at [100, 31] on icon at bounding box center [94, 35] width 16 height 16
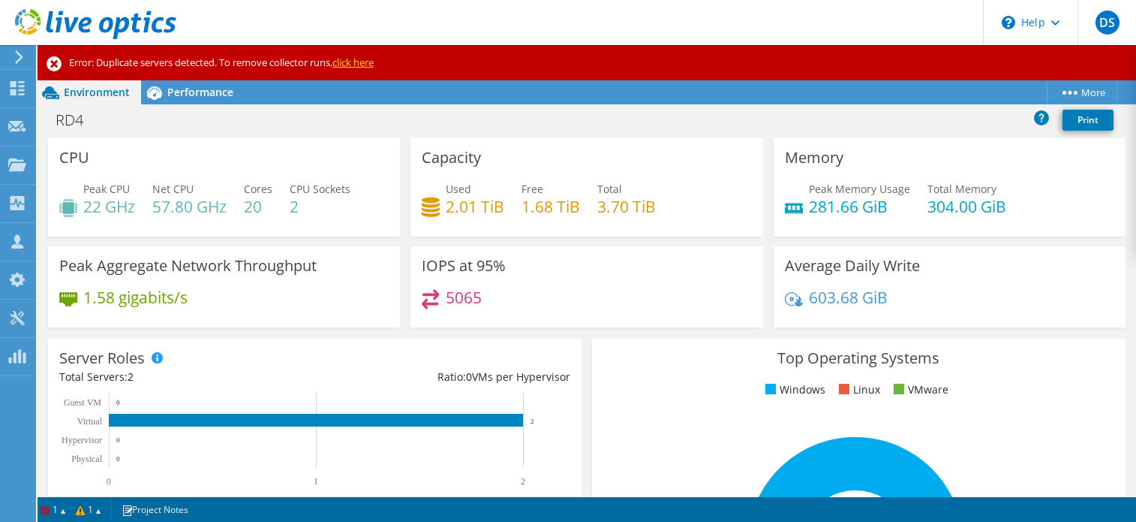
click at [489, 85] on div "Project Actions Project Actions More Copy" at bounding box center [587, 92] width 1099 height 24
